Goal: Communication & Community: Participate in discussion

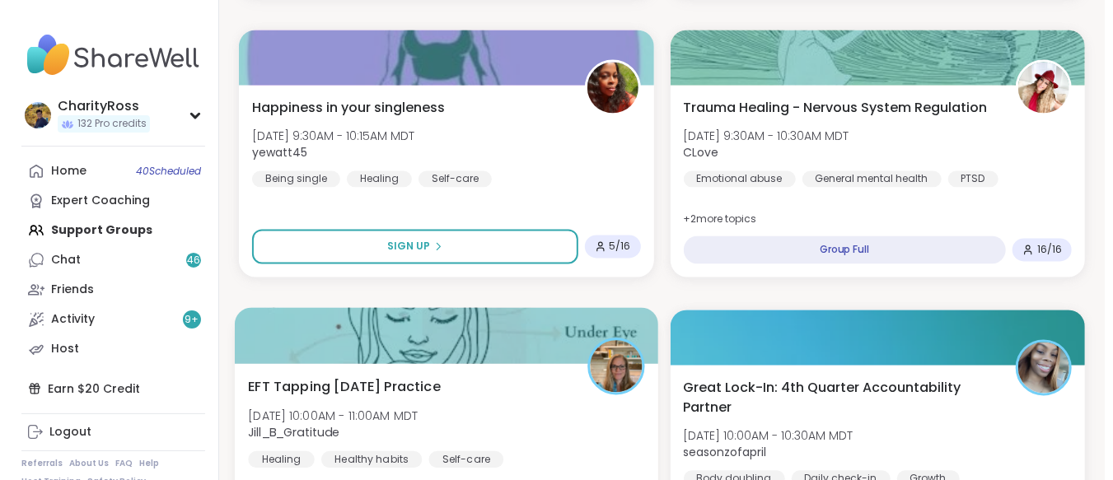
scroll to position [1647, 0]
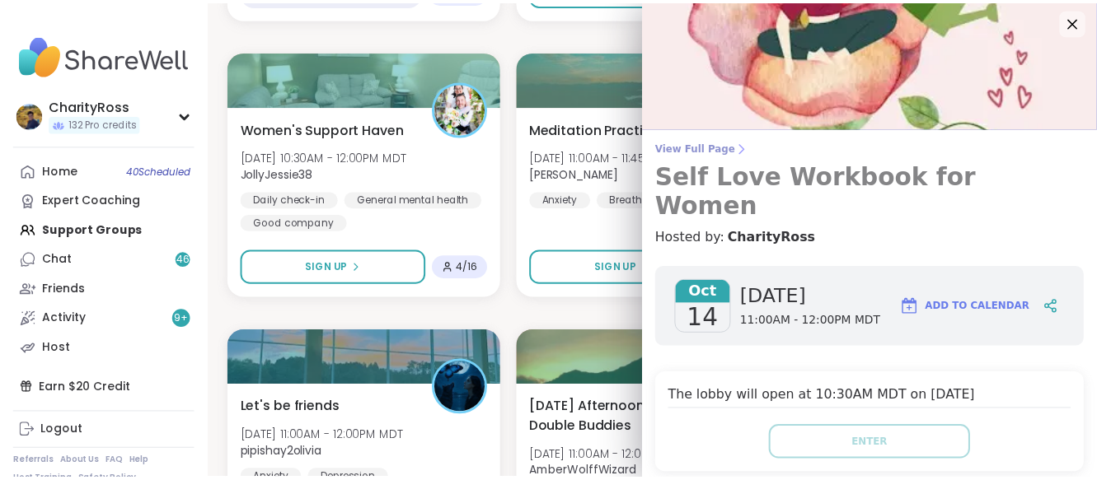
scroll to position [0, 0]
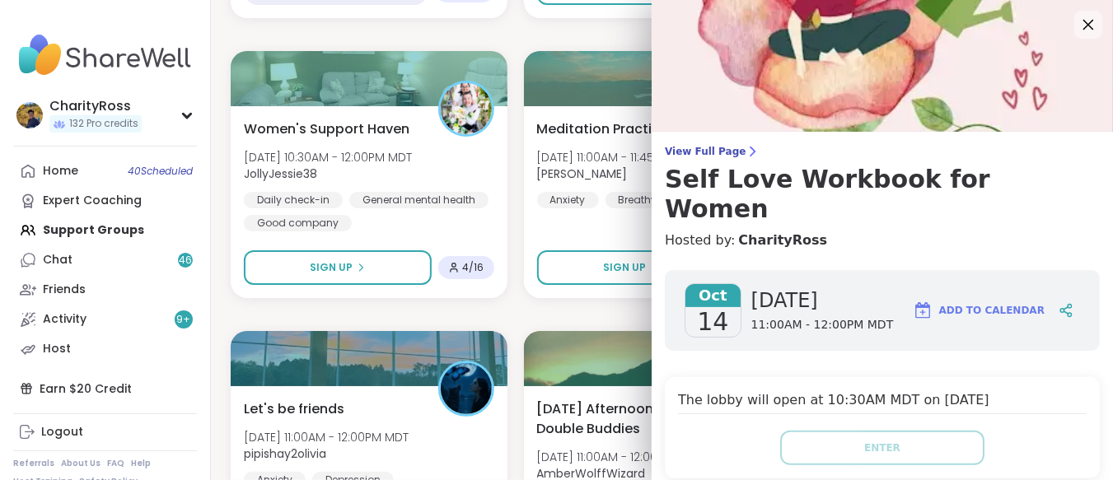
click at [1078, 30] on icon at bounding box center [1088, 24] width 21 height 21
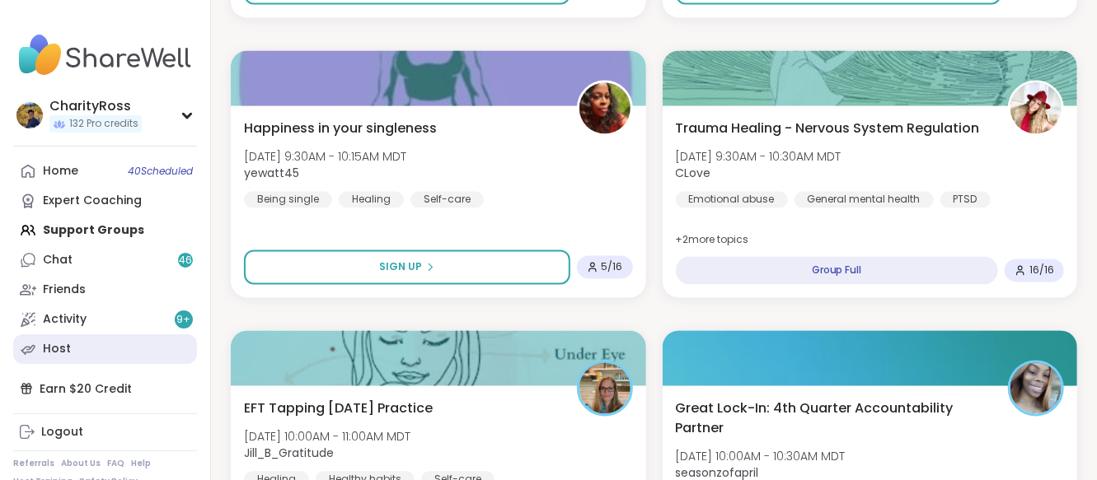
click at [46, 355] on div "Host" at bounding box center [57, 349] width 28 height 16
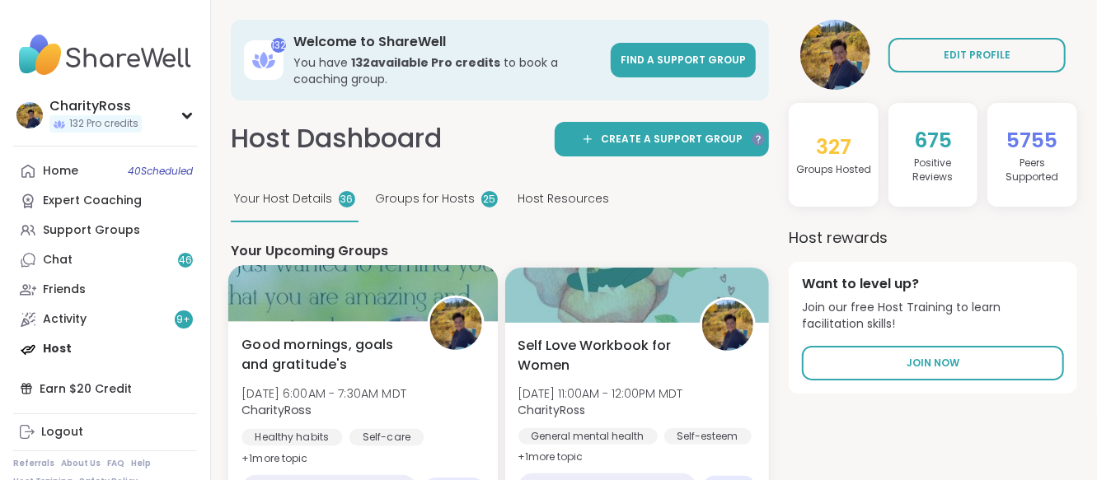
click at [382, 348] on span "Good mornings, goals and gratitude's" at bounding box center [324, 355] width 166 height 40
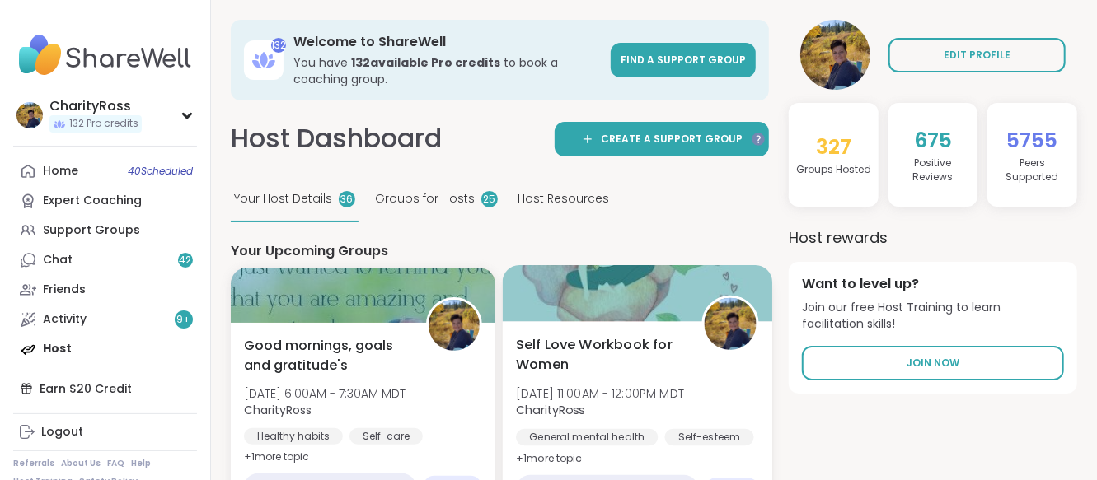
click at [556, 388] on span "Tue, Oct 14 | 11:00AM - 12:00PM MDT" at bounding box center [600, 393] width 168 height 16
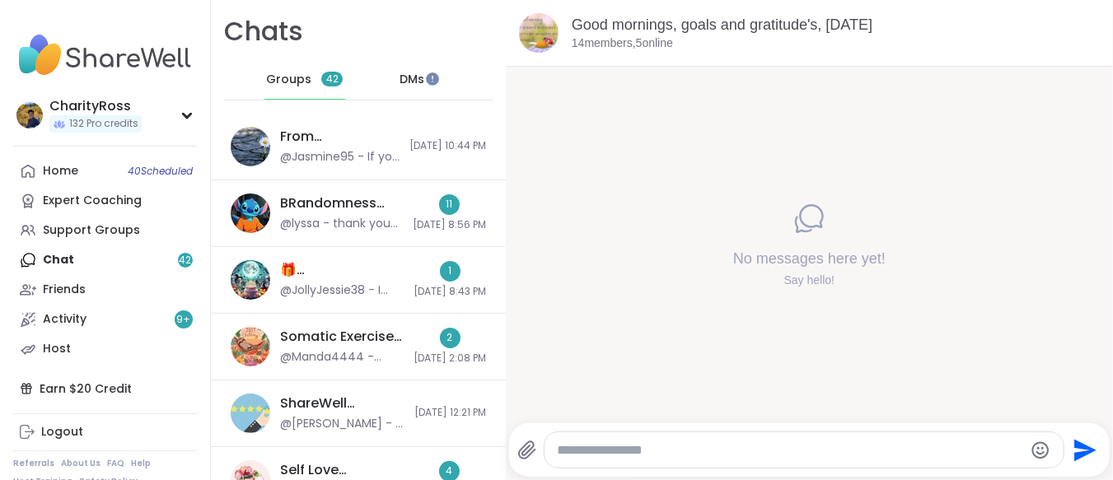
click at [1067, 415] on div "No messages here yet! Say hello!" at bounding box center [809, 245] width 607 height 357
click at [557, 436] on div at bounding box center [805, 450] width 520 height 35
click at [993, 445] on textarea "Type your message" at bounding box center [791, 451] width 466 height 16
drag, startPoint x: 561, startPoint y: 430, endPoint x: 574, endPoint y: 473, distance: 44.6
click at [574, 473] on div "* Send" at bounding box center [810, 451] width 602 height 54
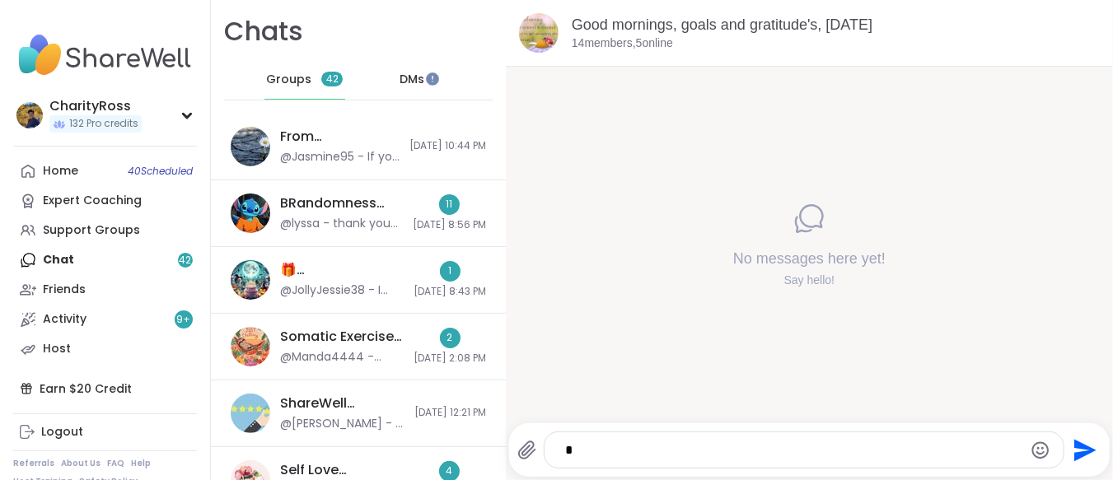
click at [571, 443] on textarea "*" at bounding box center [790, 451] width 450 height 16
type textarea "******"
click at [1071, 440] on icon "Send" at bounding box center [1084, 451] width 26 height 26
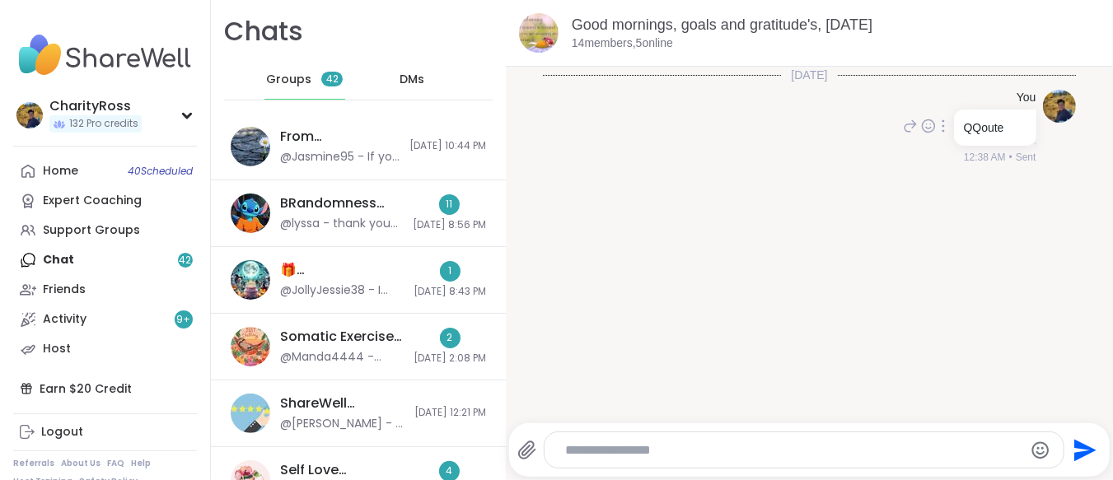
click at [936, 120] on div at bounding box center [943, 126] width 15 height 20
click at [955, 150] on icon at bounding box center [963, 150] width 16 height 16
type textarea "******"
click at [579, 405] on p "QQoute" at bounding box center [810, 405] width 465 height 17
click at [583, 402] on p "QQoute" at bounding box center [810, 405] width 465 height 17
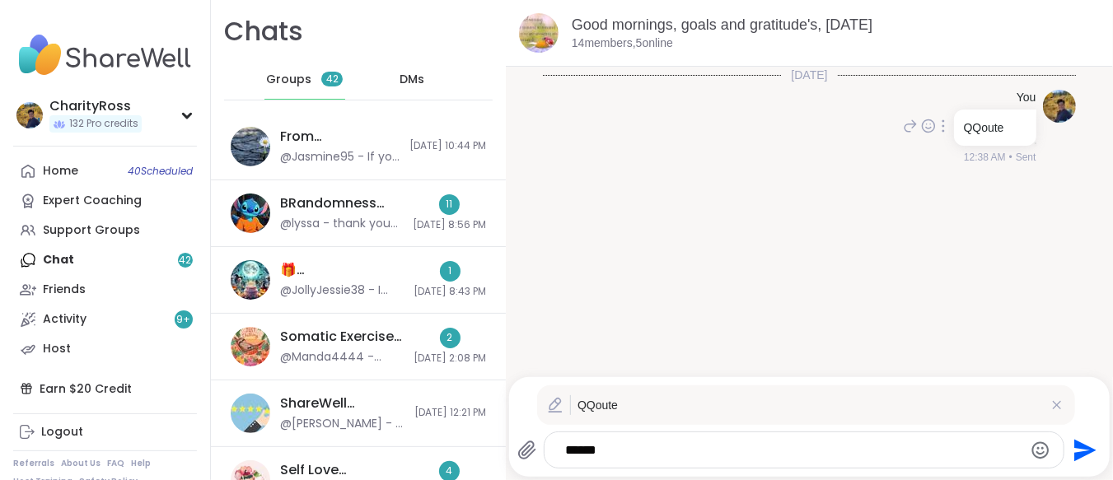
click at [551, 407] on icon at bounding box center [555, 405] width 16 height 16
click at [586, 411] on p "QQoute" at bounding box center [810, 405] width 465 height 17
click at [616, 404] on p "QQoute" at bounding box center [810, 405] width 465 height 17
drag, startPoint x: 616, startPoint y: 405, endPoint x: 663, endPoint y: 351, distance: 71.2
click at [620, 401] on p "QQoute" at bounding box center [810, 405] width 465 height 17
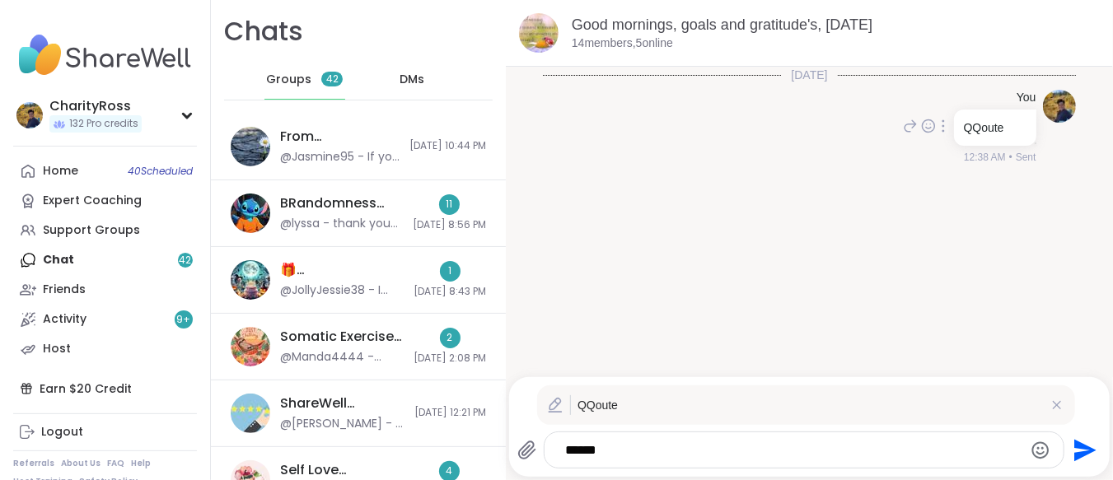
click at [942, 121] on icon at bounding box center [943, 125] width 3 height 13
click at [955, 155] on icon at bounding box center [963, 150] width 16 height 16
click at [964, 127] on p "QQoute" at bounding box center [995, 127] width 63 height 16
click at [586, 404] on p "QQoute" at bounding box center [810, 405] width 465 height 17
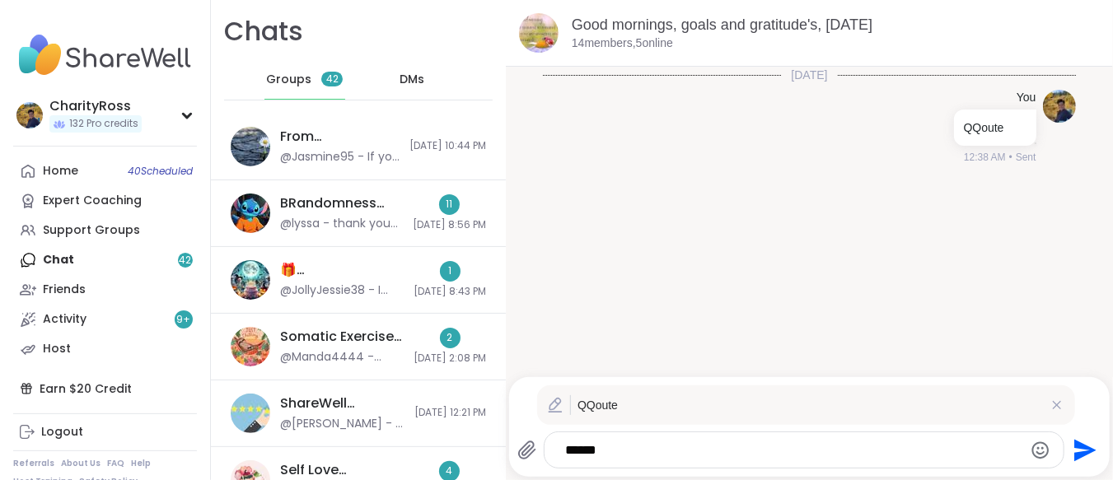
click at [560, 412] on icon at bounding box center [556, 412] width 12 height 0
click at [614, 406] on p "QQoute" at bounding box center [810, 405] width 465 height 17
click at [942, 125] on icon at bounding box center [943, 125] width 3 height 13
click at [938, 145] on icon at bounding box center [944, 149] width 12 height 13
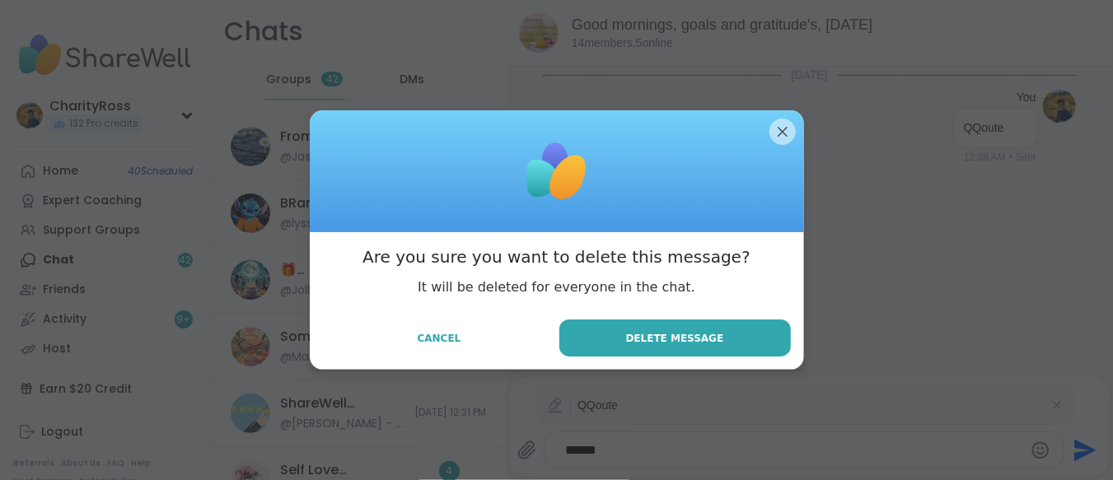
click at [738, 319] on div "Are you sure you want to delete this message? It will be deleted for everyone i…" at bounding box center [557, 301] width 494 height 138
click at [748, 340] on button "Delete Message" at bounding box center [676, 338] width 232 height 37
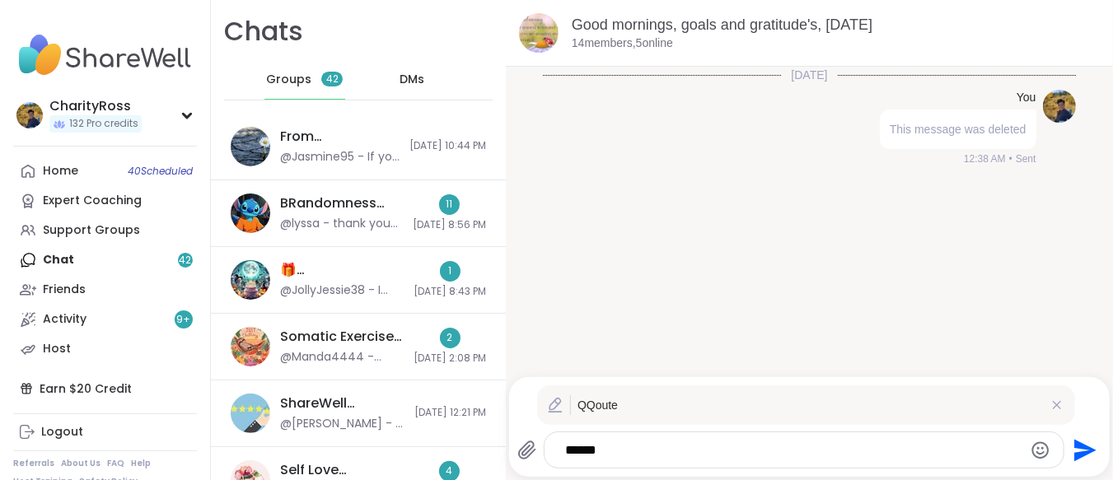
click at [557, 438] on div "******" at bounding box center [805, 450] width 520 height 35
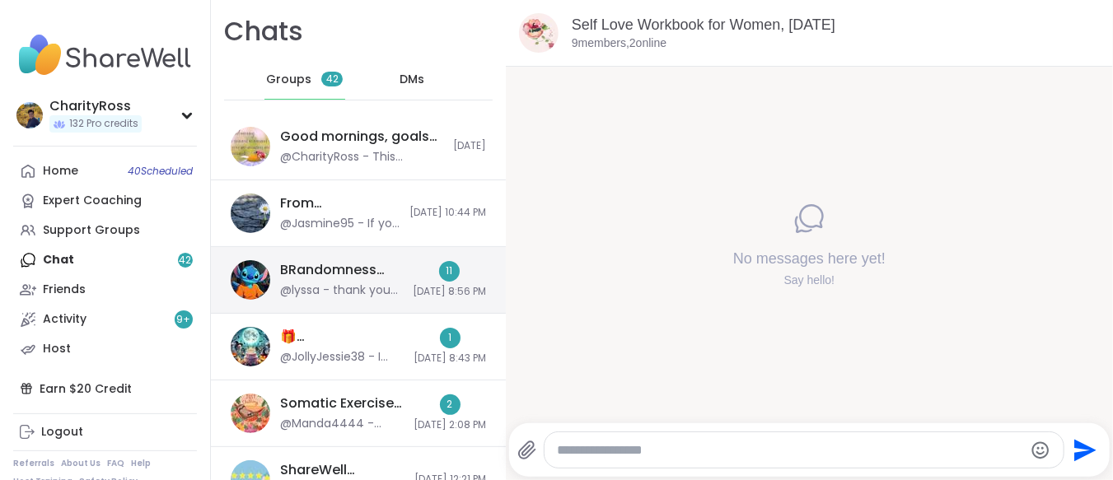
click at [440, 270] on div "11 10/13/2025, 8:56 PM" at bounding box center [449, 280] width 73 height 38
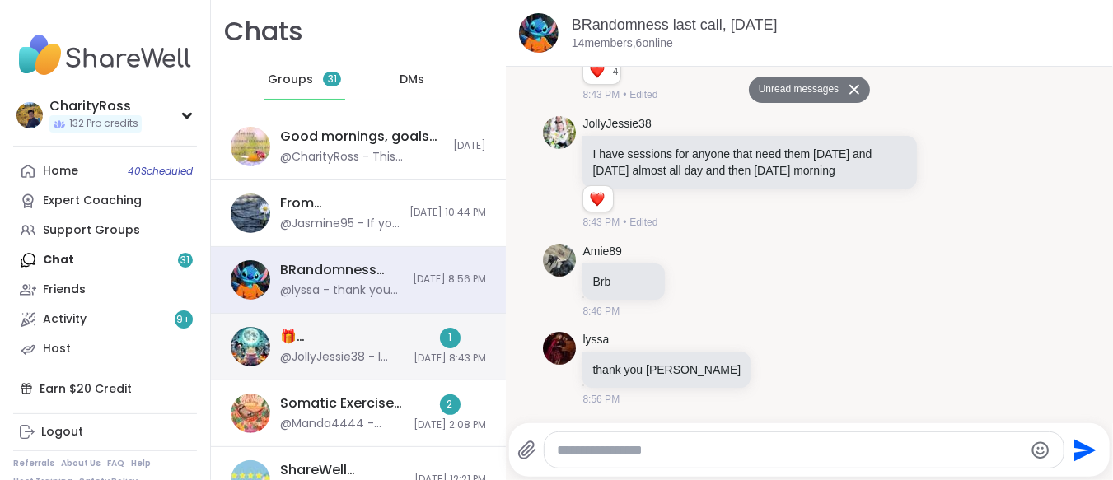
click at [440, 330] on div "1" at bounding box center [450, 338] width 21 height 21
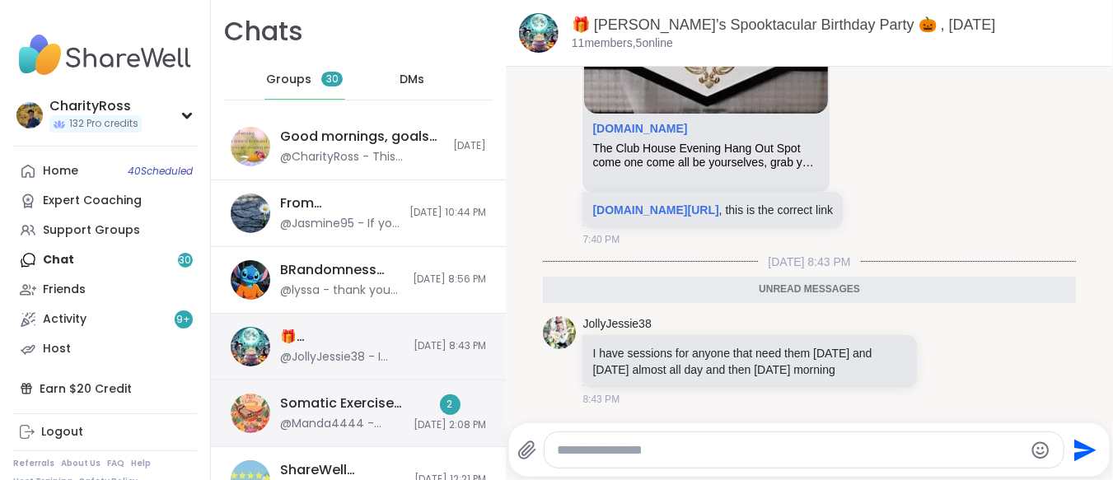
click at [414, 400] on div "2 10/13/2025, 2:08 PM" at bounding box center [450, 414] width 73 height 38
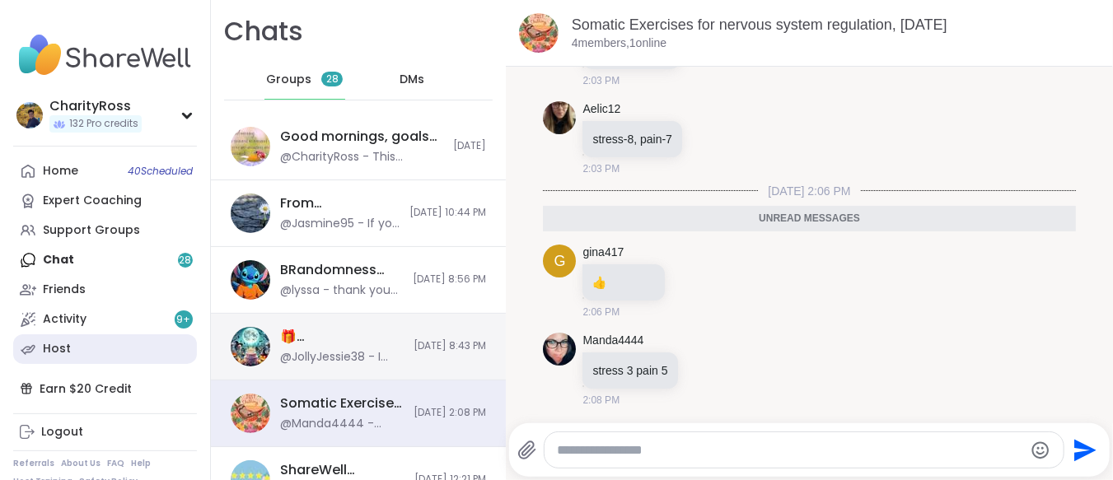
click at [87, 338] on link "Host" at bounding box center [105, 350] width 184 height 30
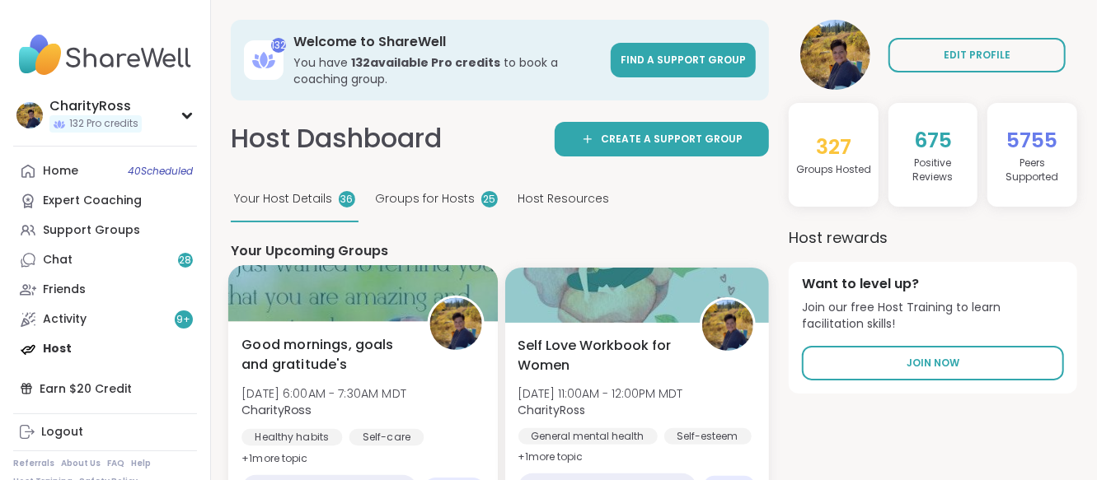
click at [345, 363] on span "Good mornings, goals and gratitude's" at bounding box center [324, 355] width 166 height 40
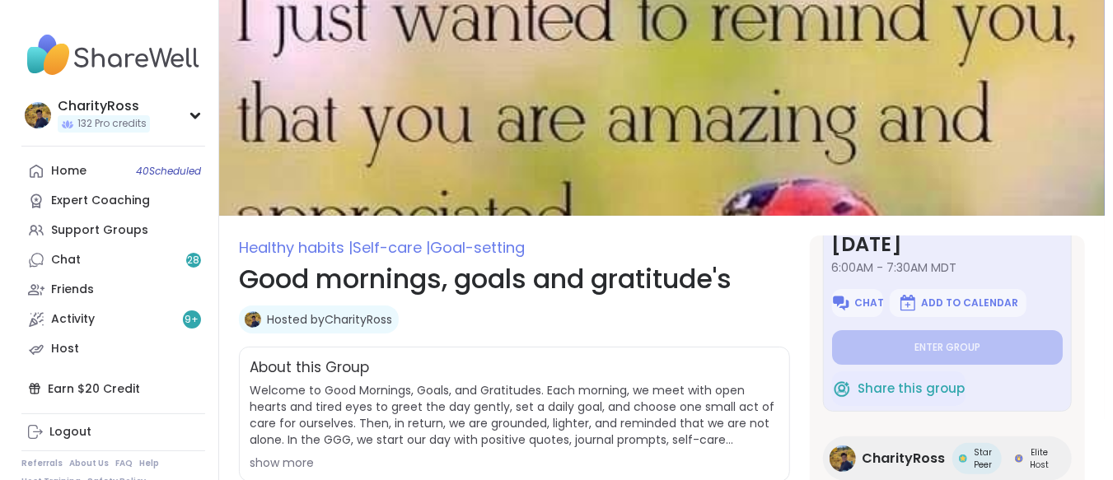
scroll to position [91, 0]
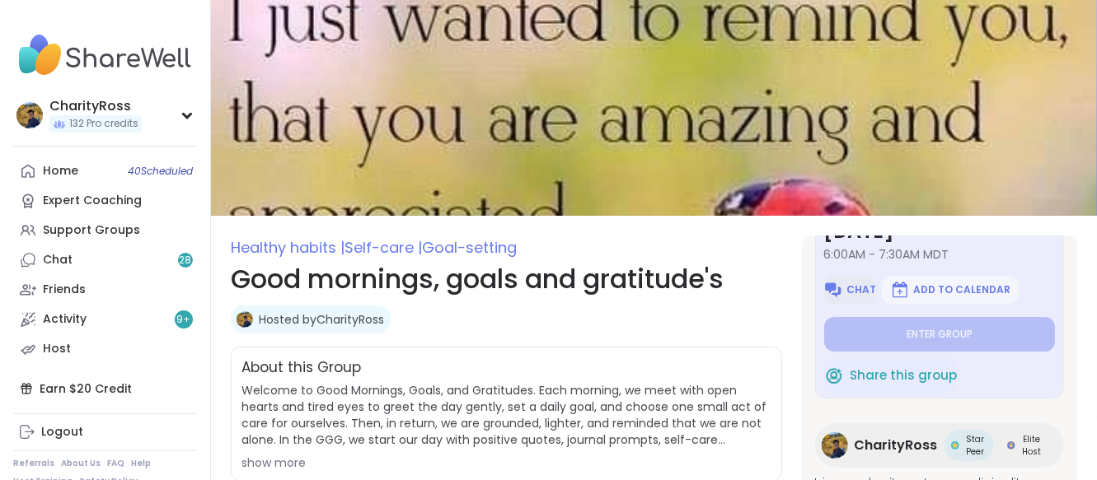
click at [842, 288] on img at bounding box center [833, 290] width 20 height 20
type textarea "*"
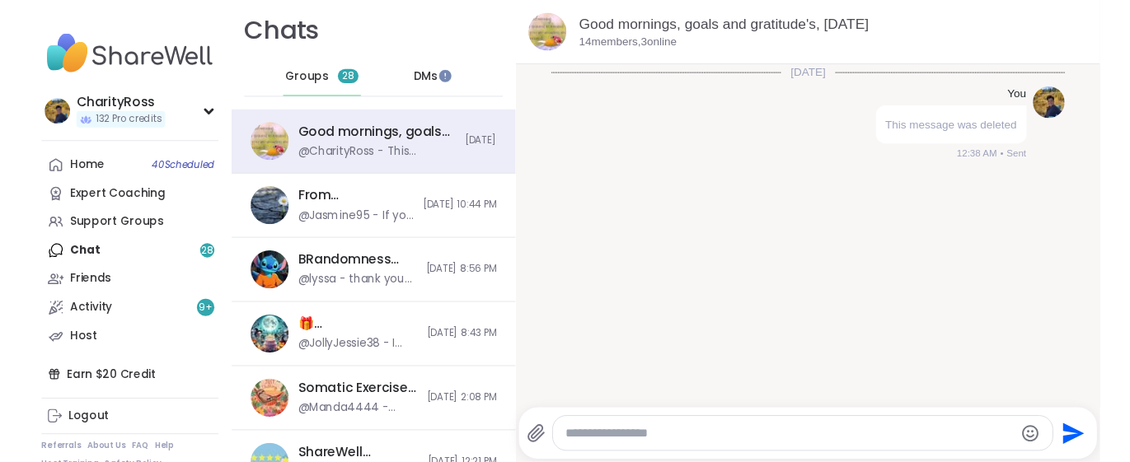
scroll to position [3, 0]
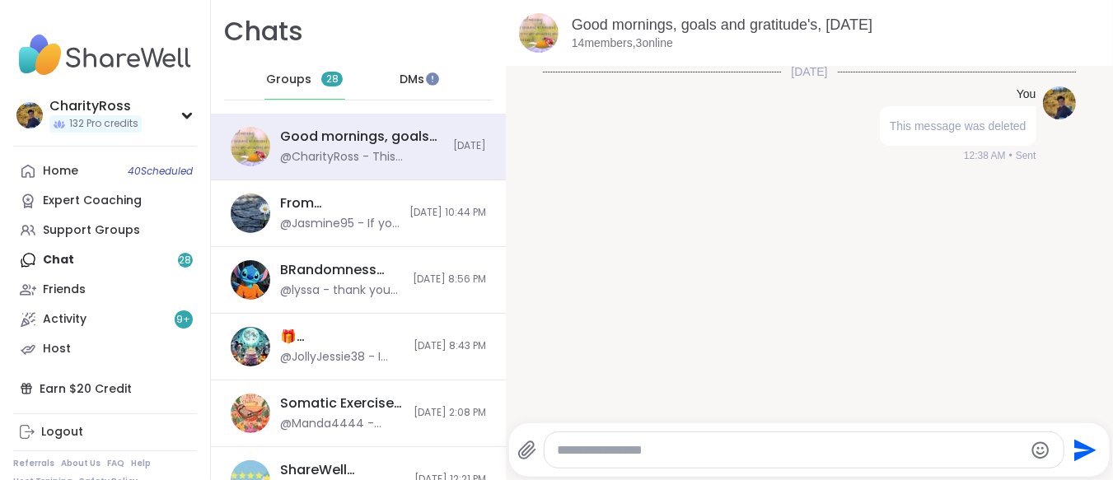
click at [559, 436] on div at bounding box center [805, 450] width 520 height 35
click at [560, 435] on div at bounding box center [805, 450] width 520 height 35
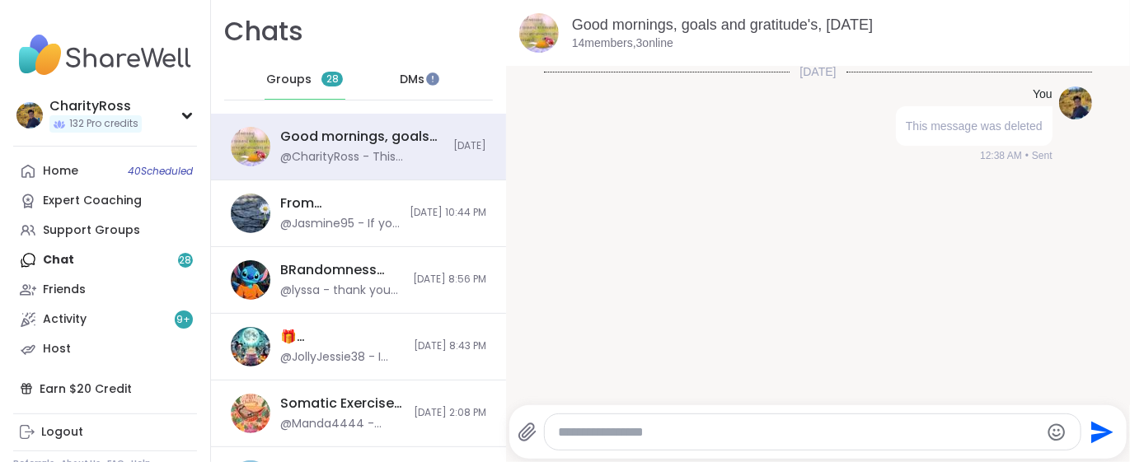
click at [568, 430] on textarea "Type your message" at bounding box center [799, 432] width 482 height 16
type textarea "*****"
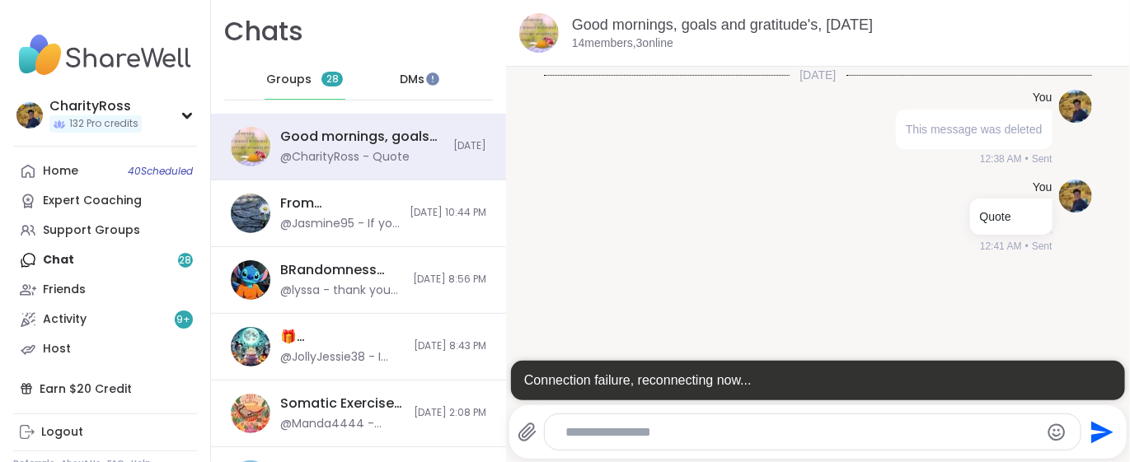
scroll to position [0, 0]
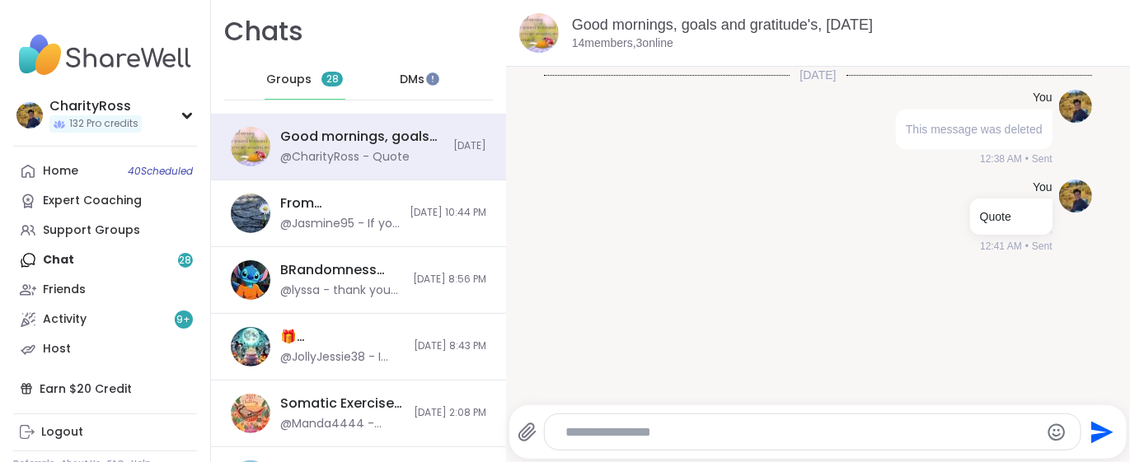
click at [565, 428] on textarea "Type your message" at bounding box center [798, 432] width 466 height 16
paste textarea "**********"
type textarea "**********"
click at [1087, 422] on icon "Send" at bounding box center [1100, 432] width 26 height 26
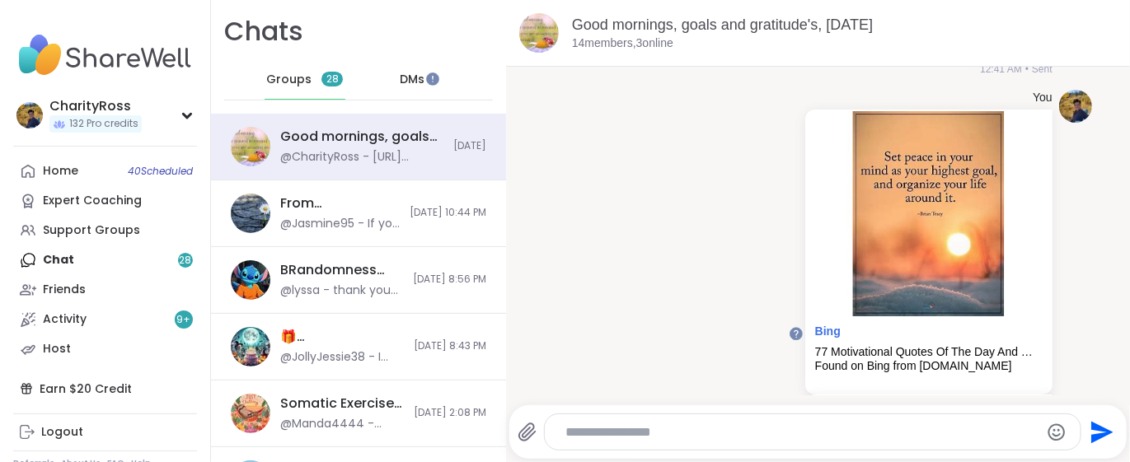
scroll to position [178, 0]
click at [566, 424] on textarea "Type your message" at bounding box center [798, 432] width 466 height 16
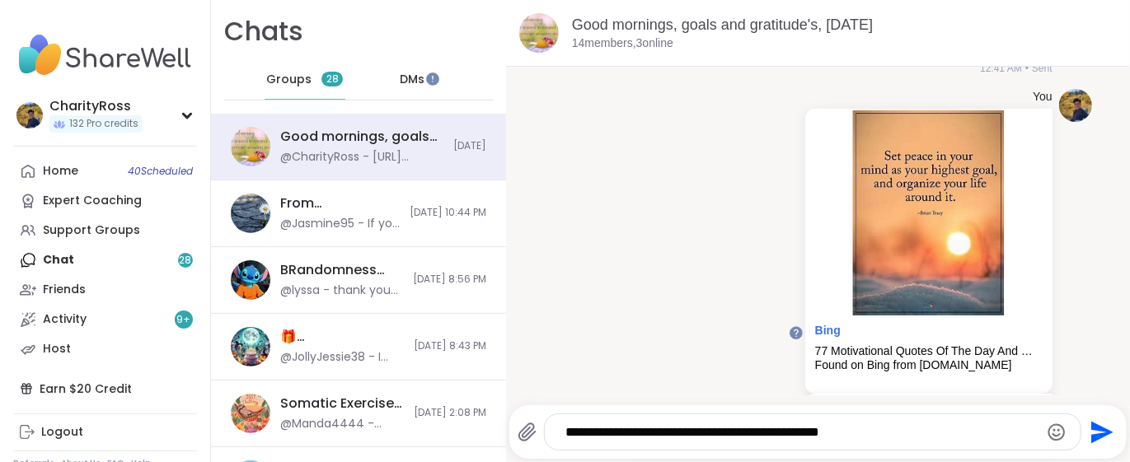
click at [815, 433] on textarea "**********" at bounding box center [798, 432] width 466 height 16
click at [864, 438] on textarea "**********" at bounding box center [798, 432] width 466 height 16
type textarea "**********"
click at [1091, 438] on icon "Send" at bounding box center [1102, 432] width 22 height 22
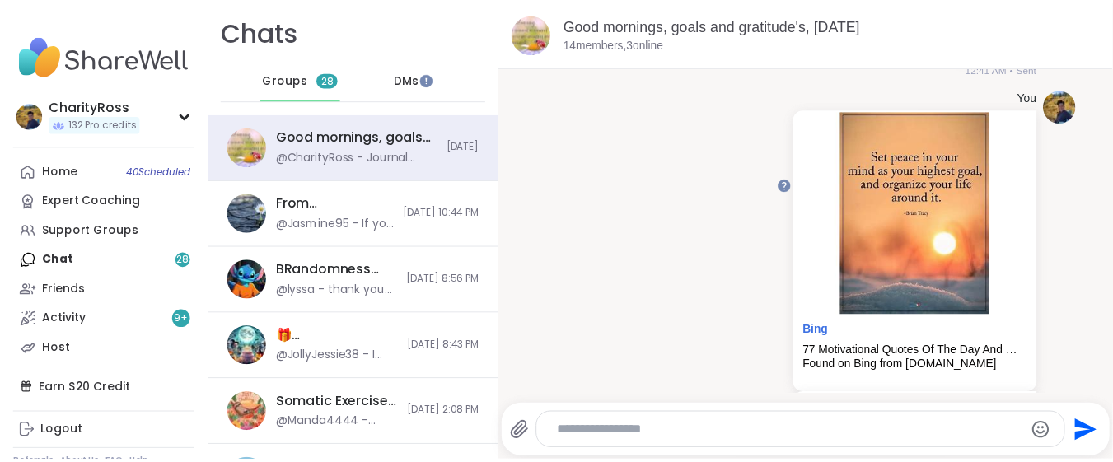
scroll to position [326, 0]
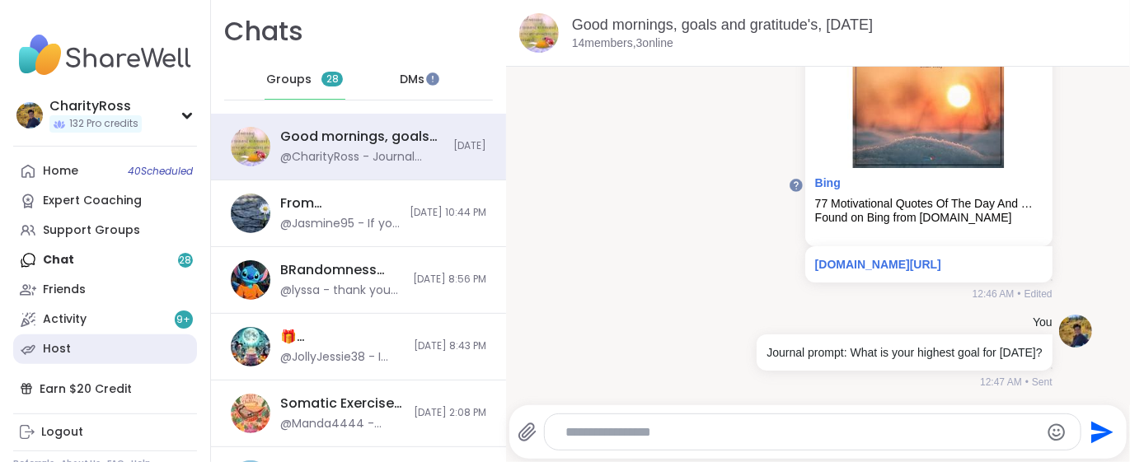
click at [107, 342] on link "Host" at bounding box center [105, 350] width 184 height 30
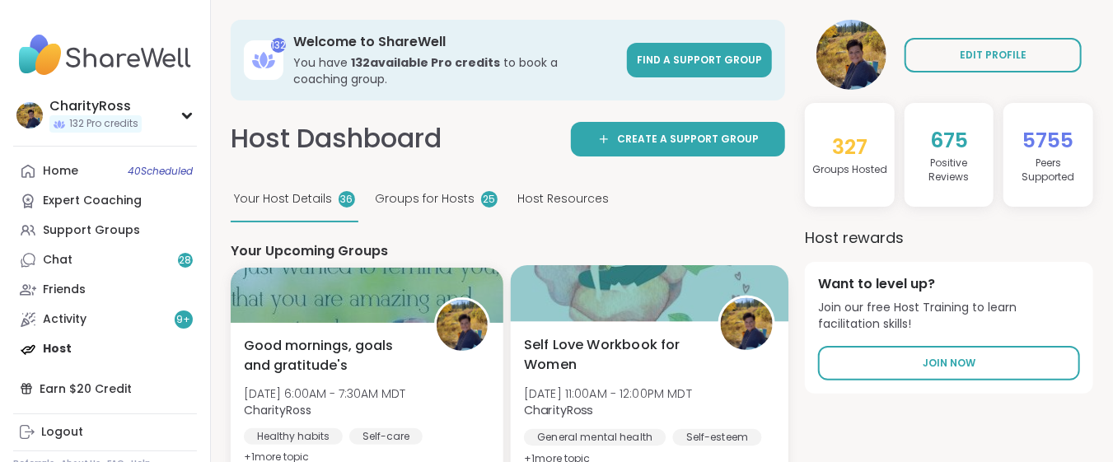
click at [580, 368] on span "Self Love Workbook for Women" at bounding box center [612, 355] width 176 height 40
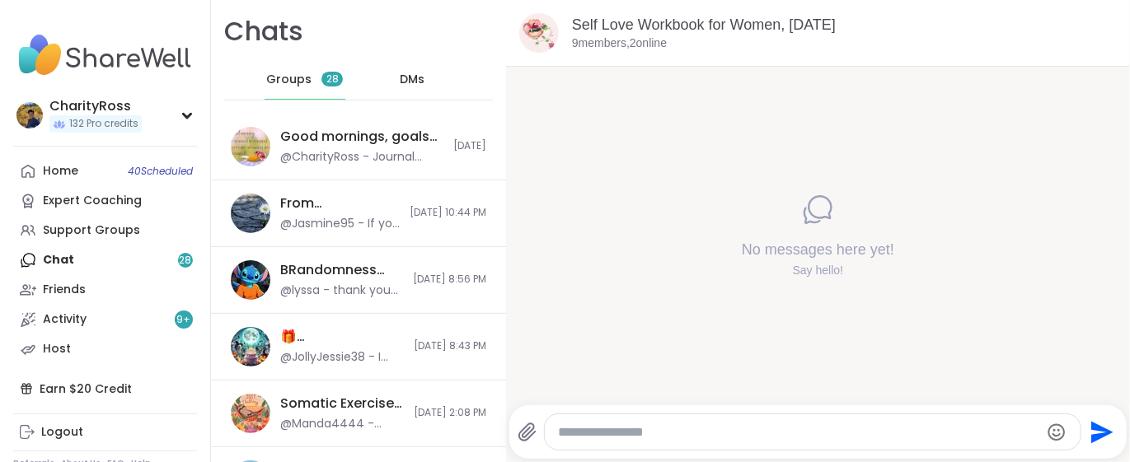
click at [523, 433] on icon at bounding box center [527, 432] width 16 height 17
click at [0, 0] on input "file" at bounding box center [0, 0] width 0 height 0
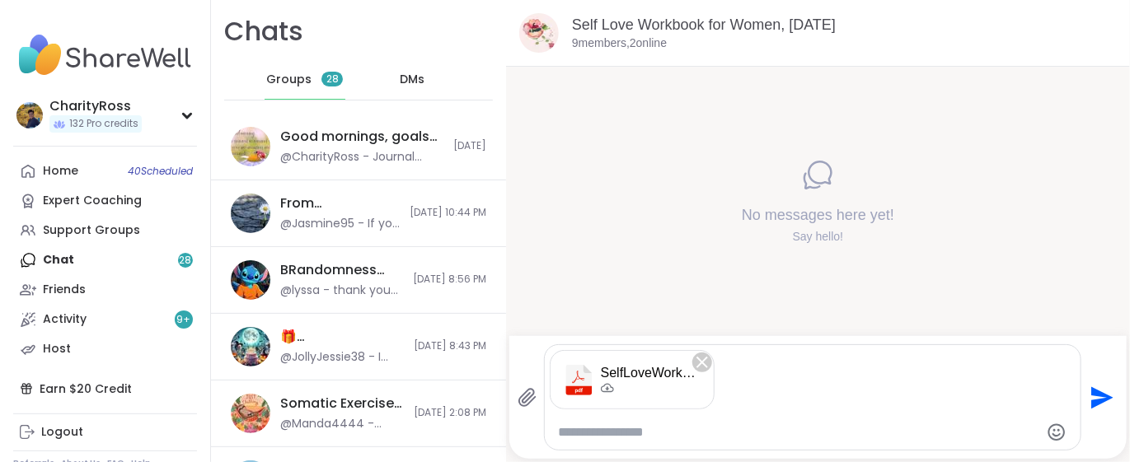
click at [1091, 396] on icon "Send" at bounding box center [1102, 398] width 22 height 22
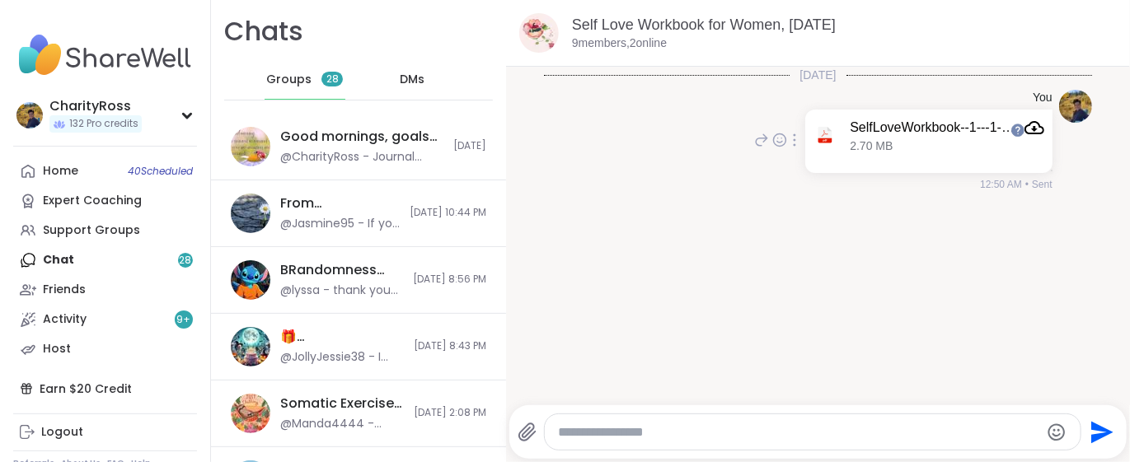
click at [1024, 129] on icon "Attachment" at bounding box center [1034, 128] width 20 height 20
click at [583, 435] on textarea "Type your message" at bounding box center [799, 432] width 482 height 16
type textarea "*******"
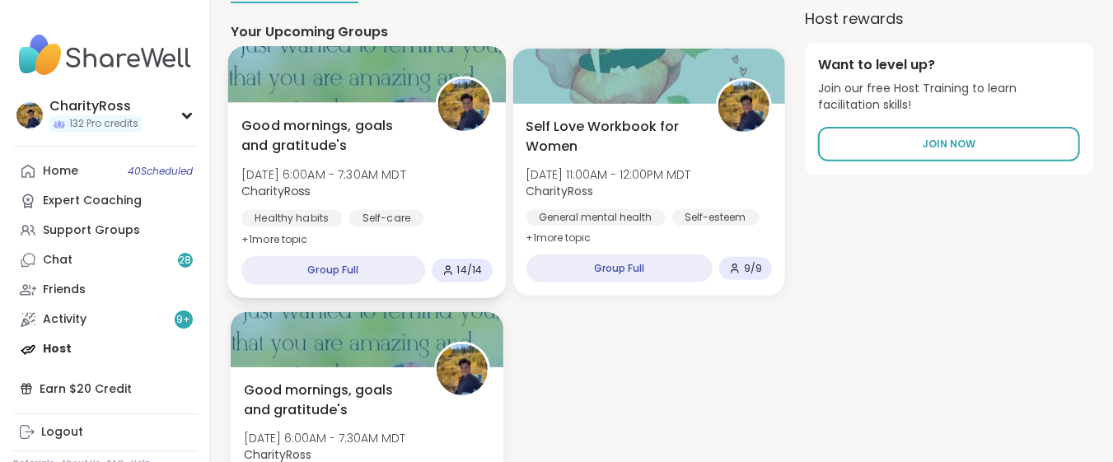
click at [440, 210] on div "Healthy habits Self-care Goal-setting" at bounding box center [366, 230] width 251 height 40
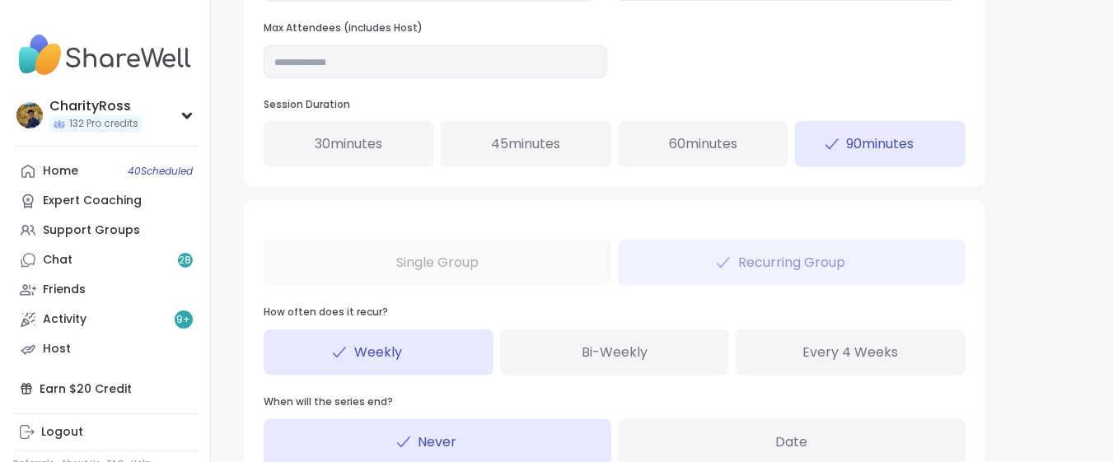
scroll to position [908, 0]
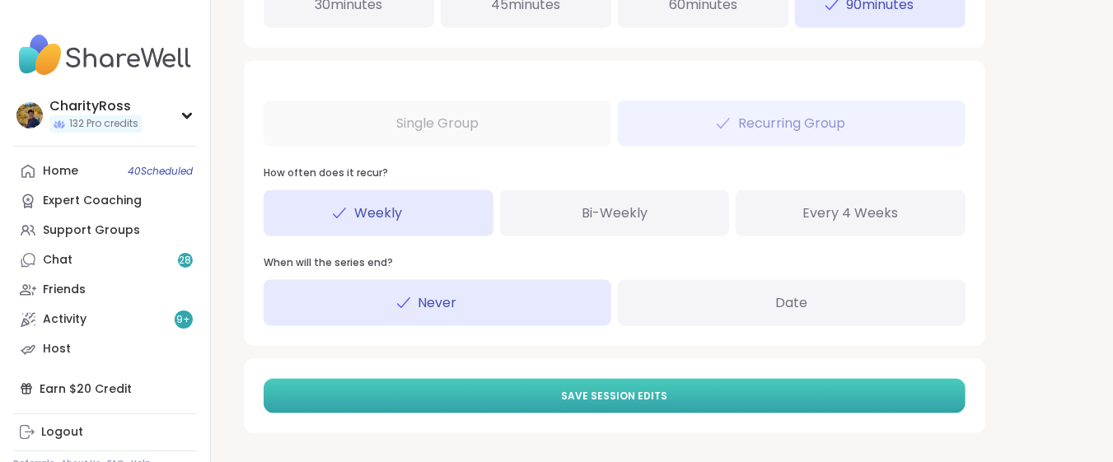
click at [675, 398] on button "Save Session Edits" at bounding box center [615, 396] width 702 height 35
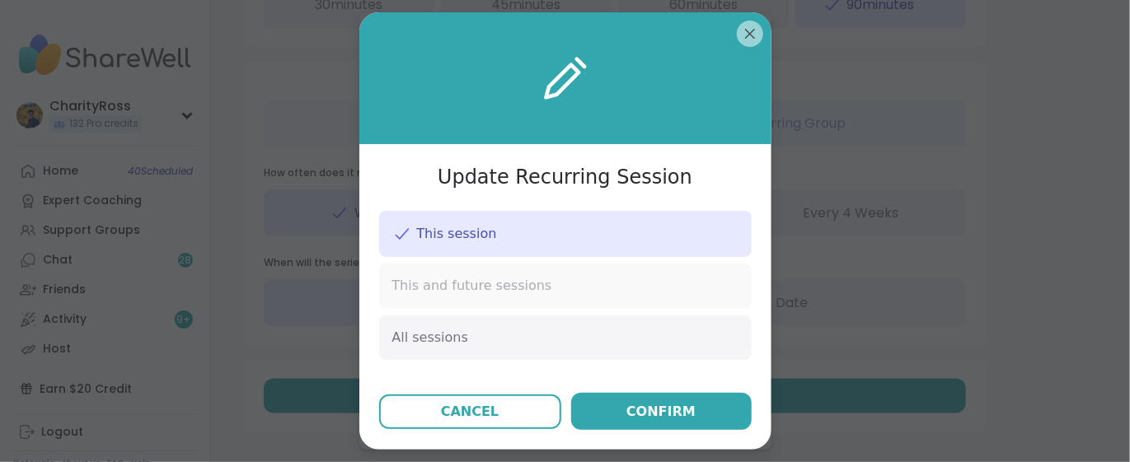
click at [661, 286] on div "This and future sessions" at bounding box center [565, 286] width 373 height 45
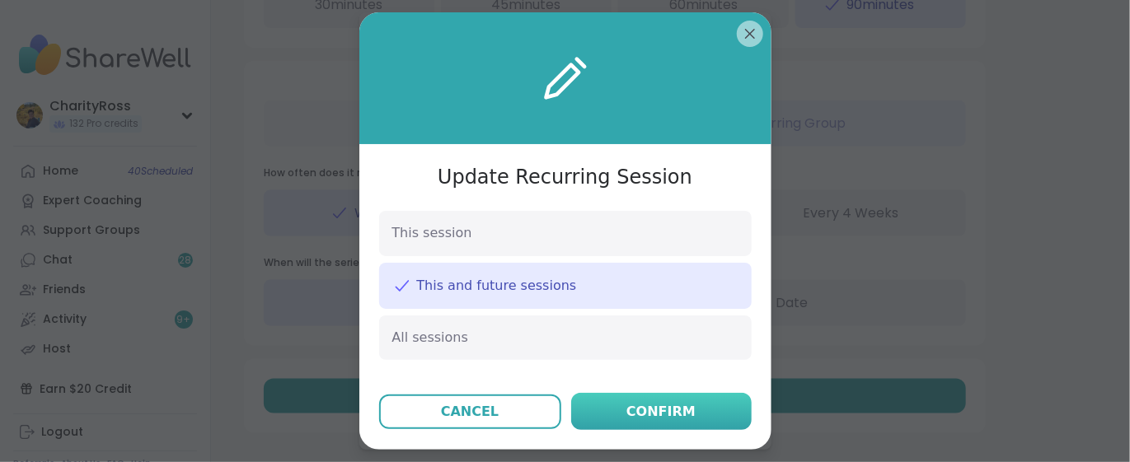
click at [640, 407] on div "Confirm" at bounding box center [660, 412] width 69 height 20
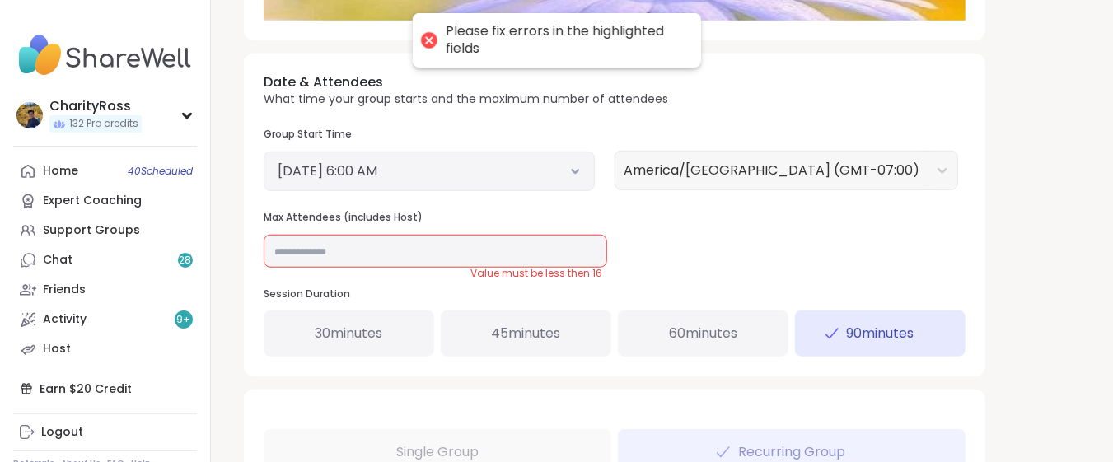
scroll to position [579, 0]
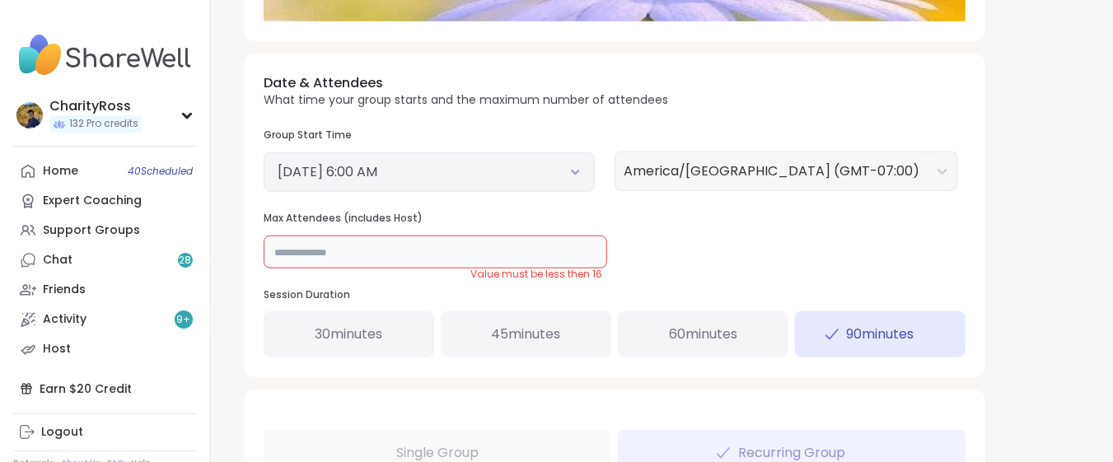
drag, startPoint x: 285, startPoint y: 251, endPoint x: 274, endPoint y: 255, distance: 11.8
click at [274, 255] on input "**" at bounding box center [436, 252] width 344 height 33
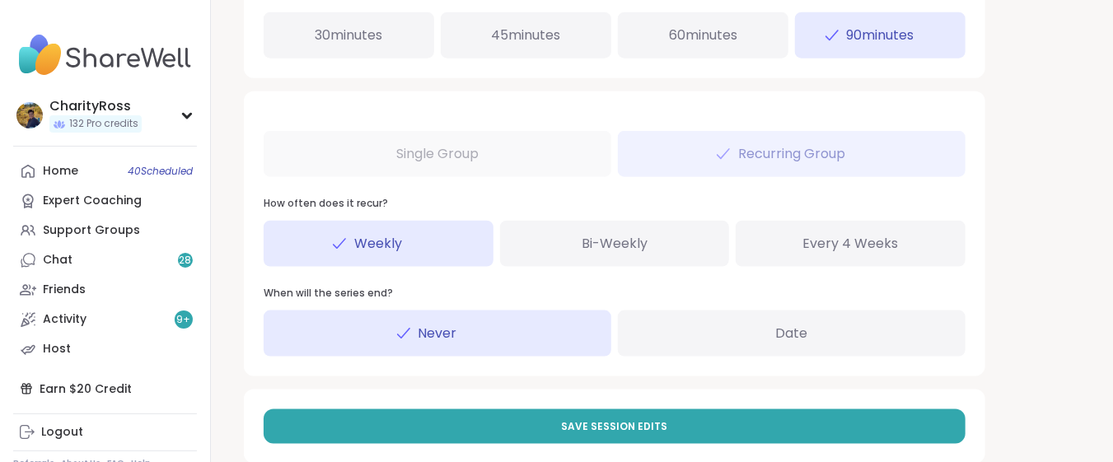
scroll to position [908, 0]
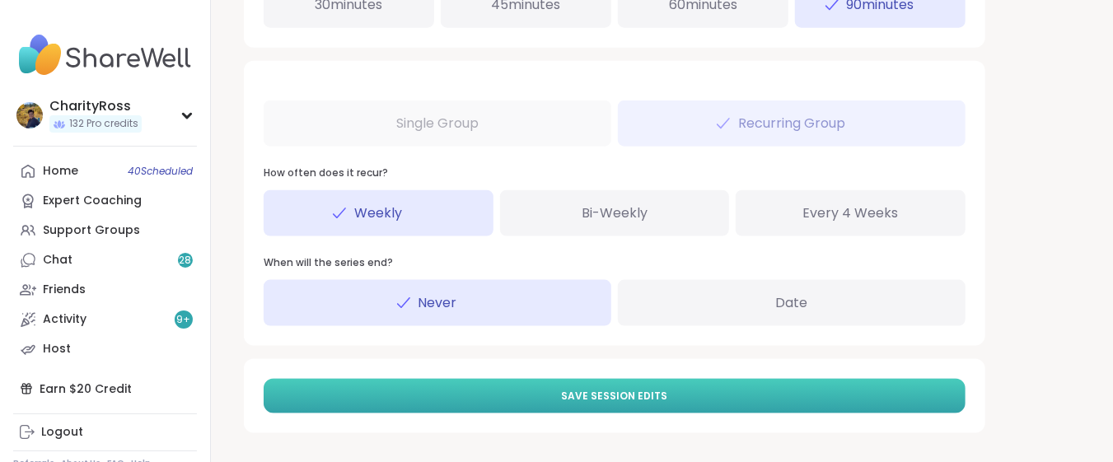
type input "**"
click at [398, 391] on button "Save Session Edits" at bounding box center [615, 396] width 702 height 35
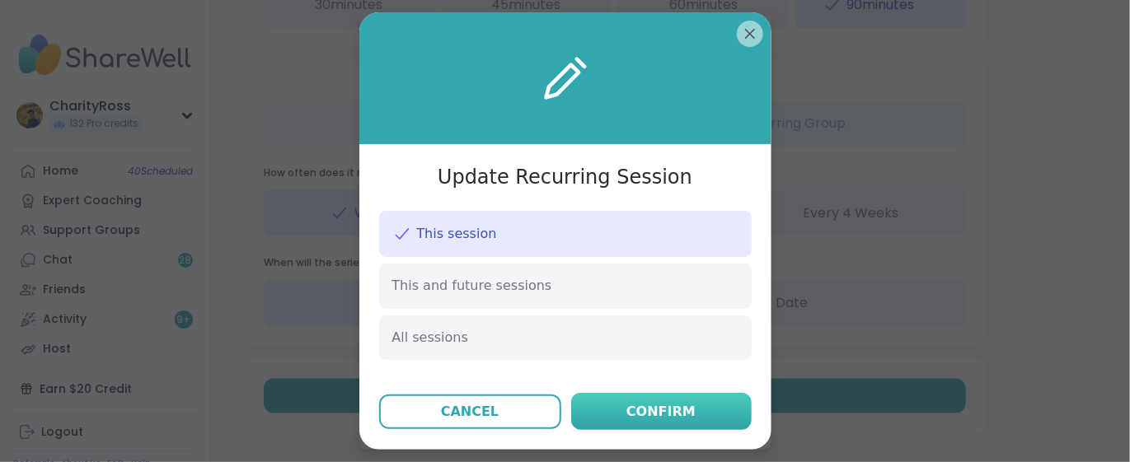
click at [599, 410] on button "Confirm" at bounding box center [661, 411] width 180 height 37
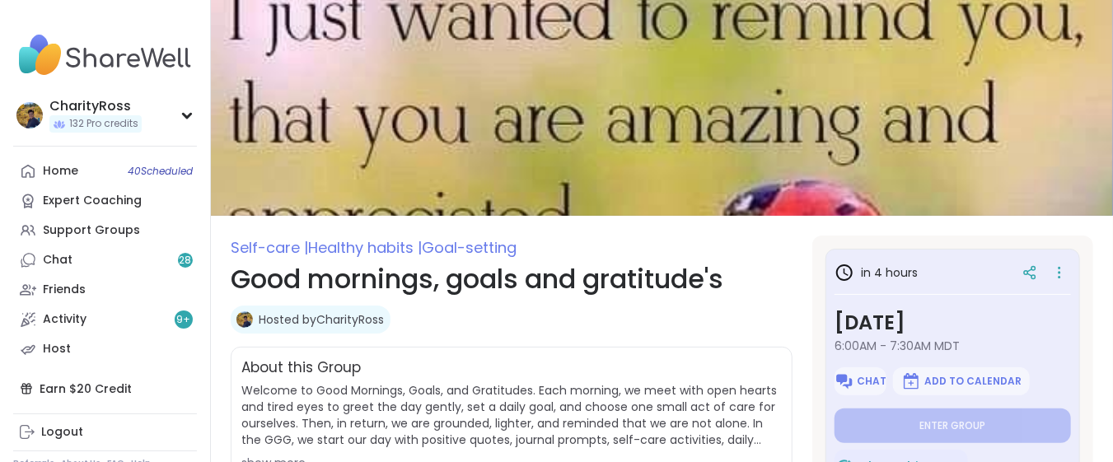
type textarea "*"
